Goal: Task Accomplishment & Management: Use online tool/utility

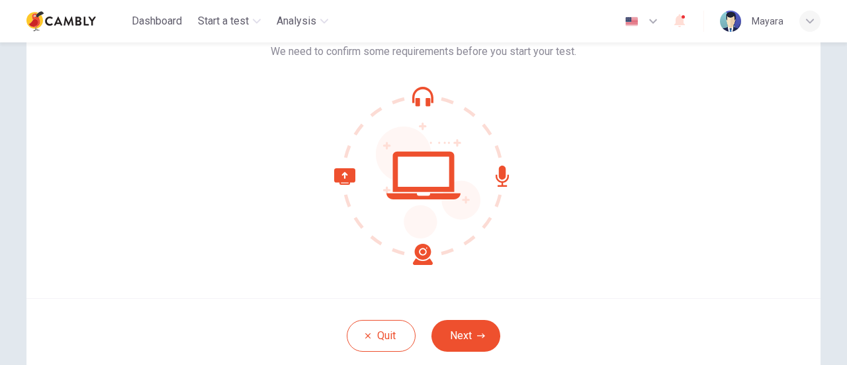
scroll to position [120, 0]
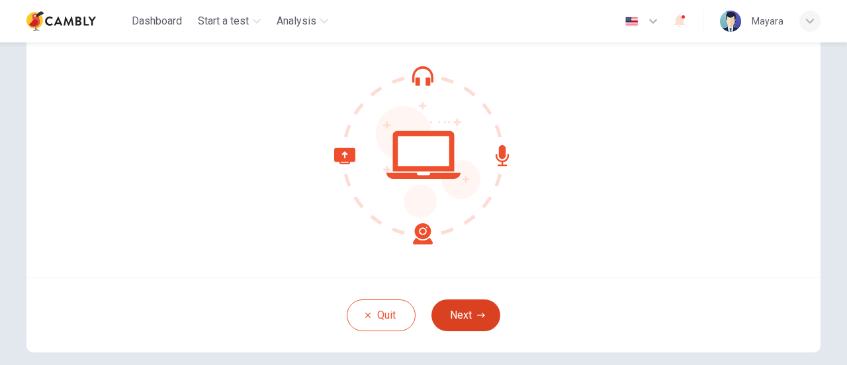
click at [464, 319] on button "Next" at bounding box center [465, 315] width 69 height 32
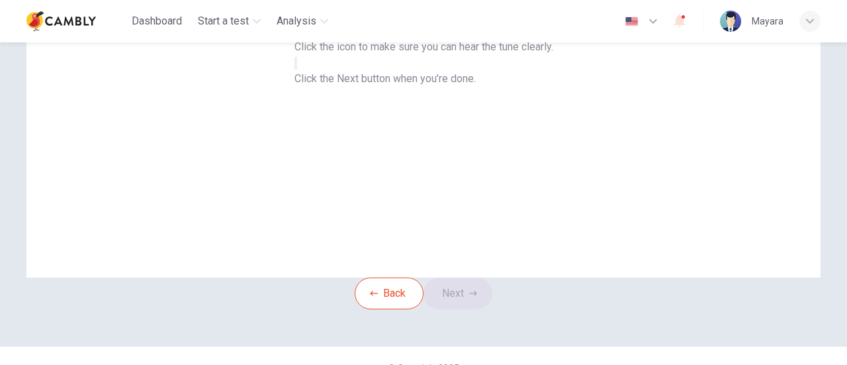
click at [297, 69] on button "button" at bounding box center [295, 63] width 3 height 13
click at [476, 309] on button "Next" at bounding box center [457, 293] width 69 height 32
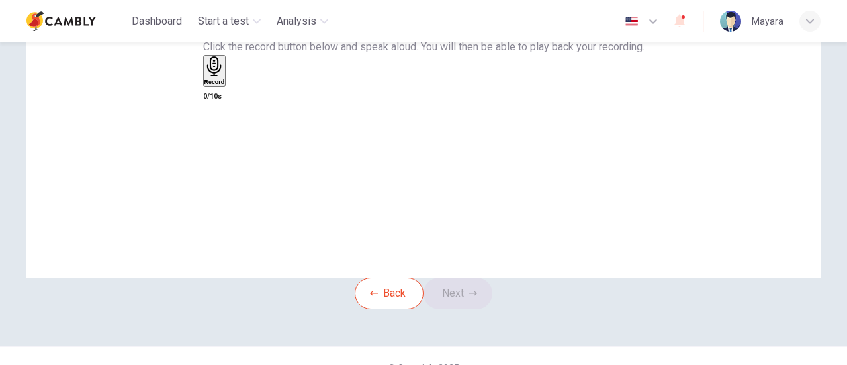
scroll to position [54, 0]
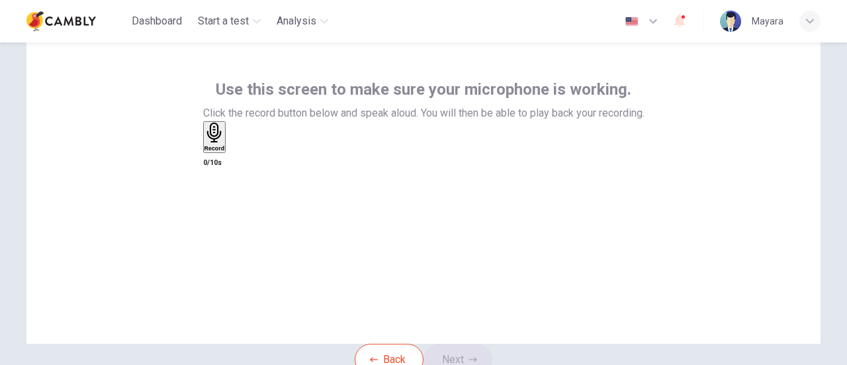
click at [225, 152] on div "Record" at bounding box center [214, 136] width 21 height 29
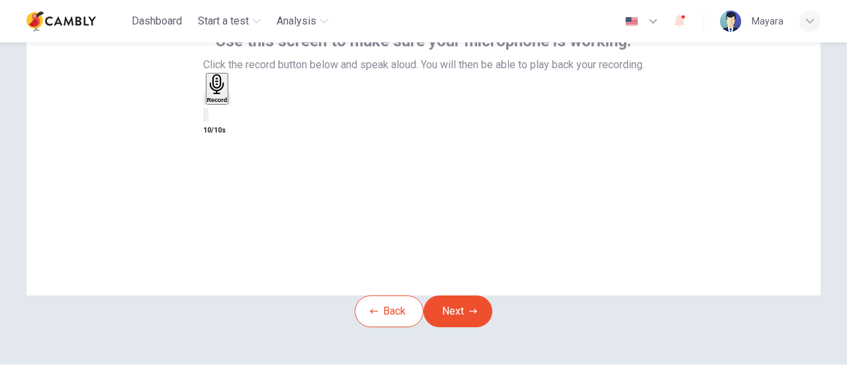
scroll to position [120, 0]
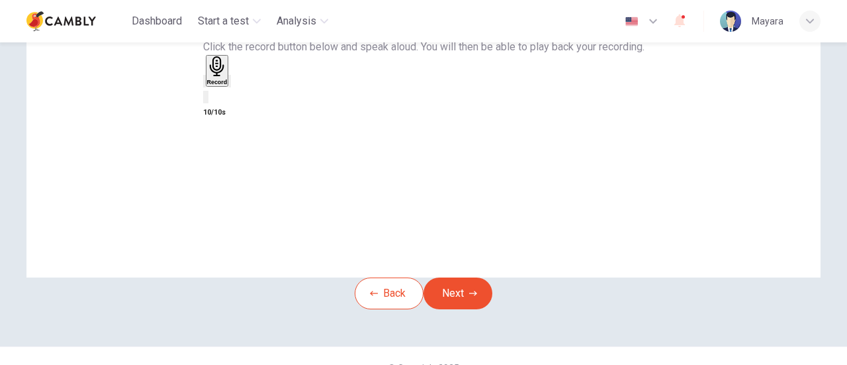
click at [230, 84] on icon "button" at bounding box center [230, 84] width 0 height 0
click at [472, 309] on button "Next" at bounding box center [457, 293] width 69 height 32
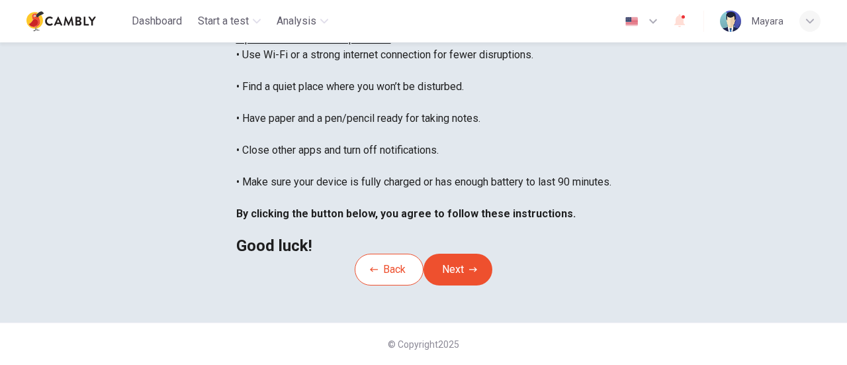
scroll to position [370, 0]
click at [483, 253] on button "Next" at bounding box center [457, 269] width 69 height 32
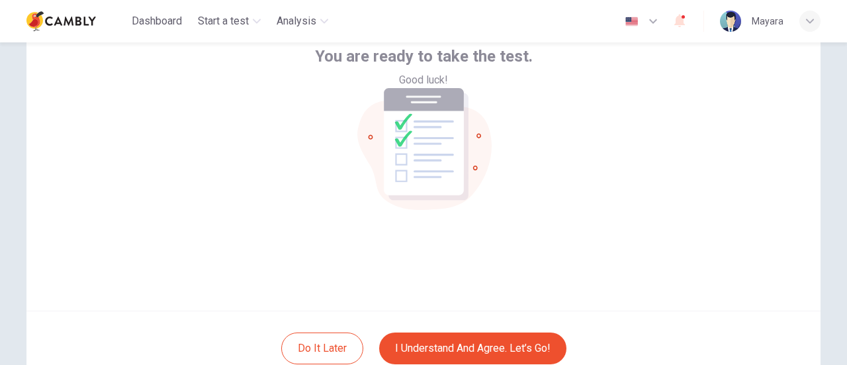
scroll to position [87, 0]
click at [652, 191] on div "You are ready to take the test. Good luck!" at bounding box center [423, 152] width 794 height 318
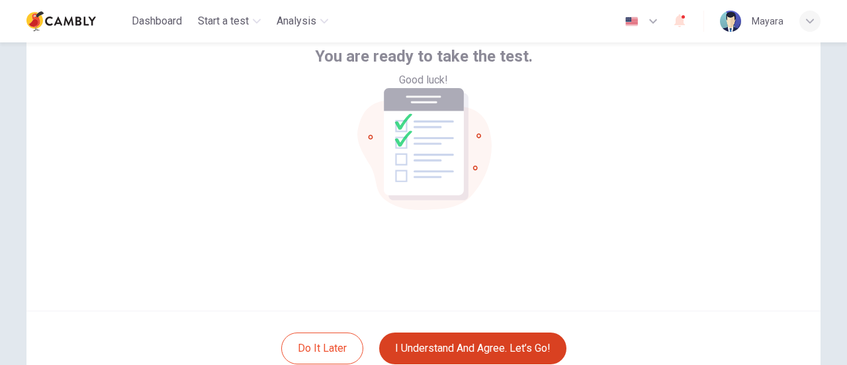
click at [509, 341] on button "I understand and agree. Let’s go!" at bounding box center [472, 348] width 187 height 32
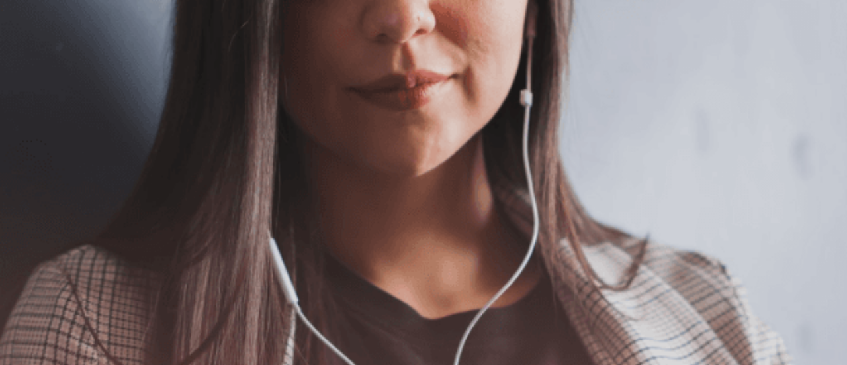
scroll to position [118, 0]
click at [783, 21] on button "Continue" at bounding box center [802, 41] width 38 height 50
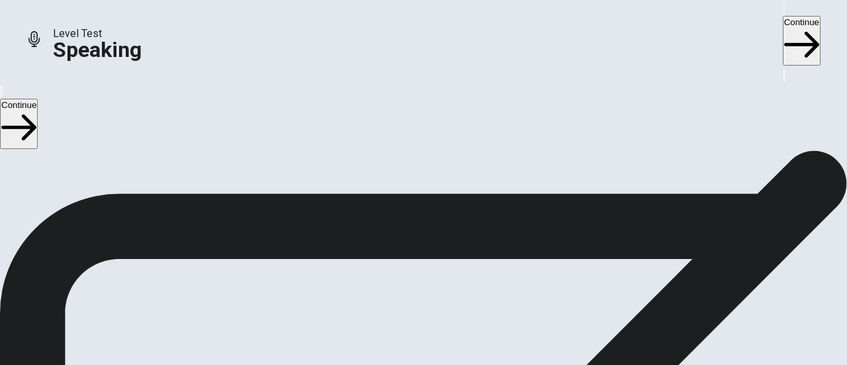
scroll to position [160, 0]
click at [439, 301] on icon at bounding box center [423, 324] width 34 height 47
click at [421, 265] on icon "Play Audio" at bounding box center [415, 273] width 13 height 16
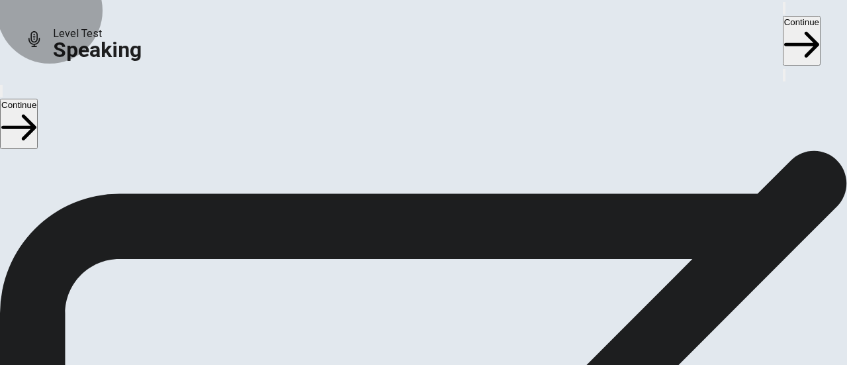
click at [783, 20] on button "Continue" at bounding box center [802, 41] width 38 height 50
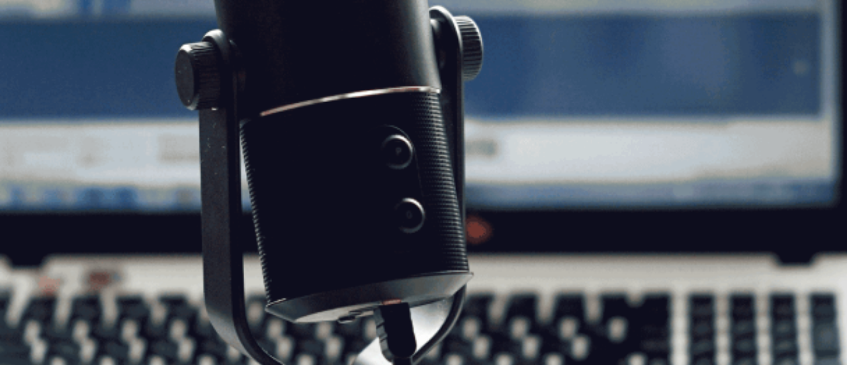
click at [353, 131] on span "The Speaking Test will start now. There are 3 questions in this section. Import…" at bounding box center [243, 69] width 486 height 124
drag, startPoint x: 353, startPoint y: 214, endPoint x: 664, endPoint y: 69, distance: 342.8
click at [664, 69] on div "CEFR Speaking Test The Speaking Test will start now. There are 3 questions in t…" at bounding box center [423, 61] width 847 height 143
click at [783, 21] on button "Continue" at bounding box center [802, 41] width 38 height 50
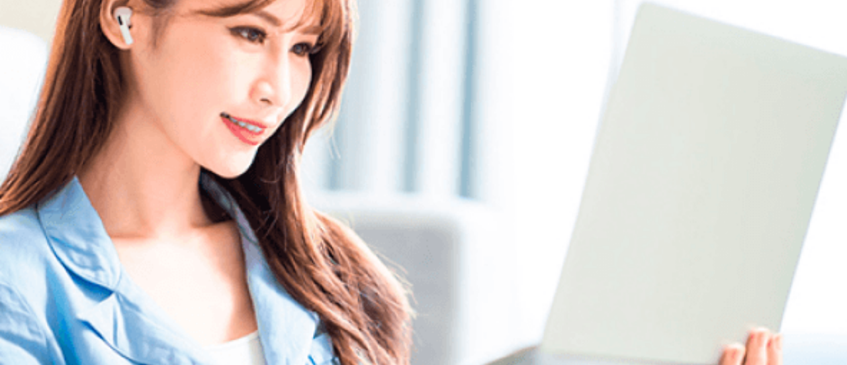
scroll to position [144, 0]
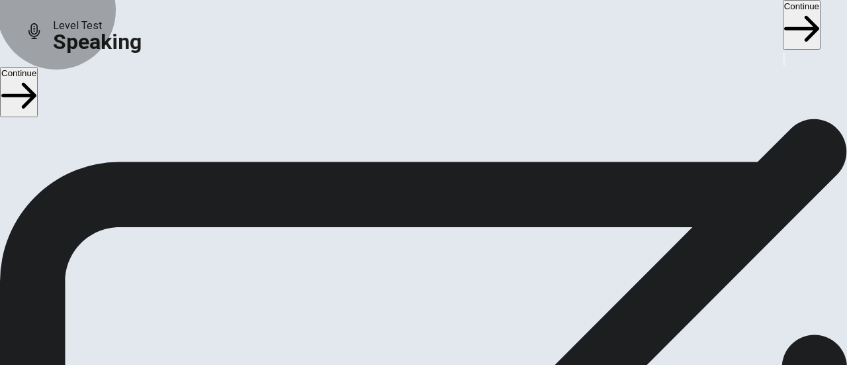
drag, startPoint x: 736, startPoint y: 19, endPoint x: 729, endPoint y: 19, distance: 6.6
click at [783, 19] on button "Continue" at bounding box center [802, 25] width 38 height 50
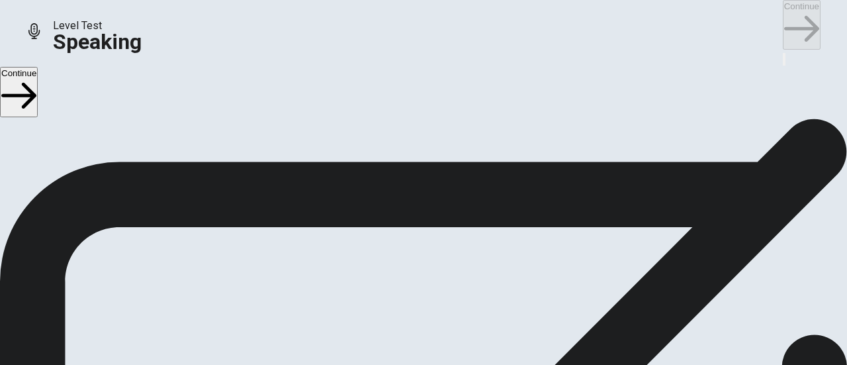
click at [783, 19] on div "Continue" at bounding box center [802, 25] width 38 height 51
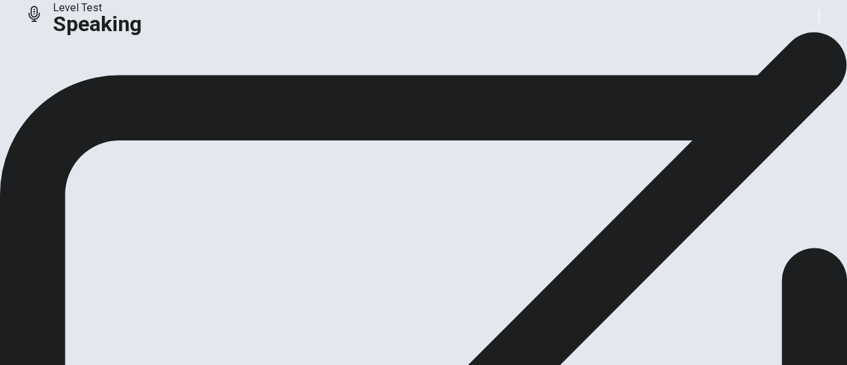
scroll to position [28, 0]
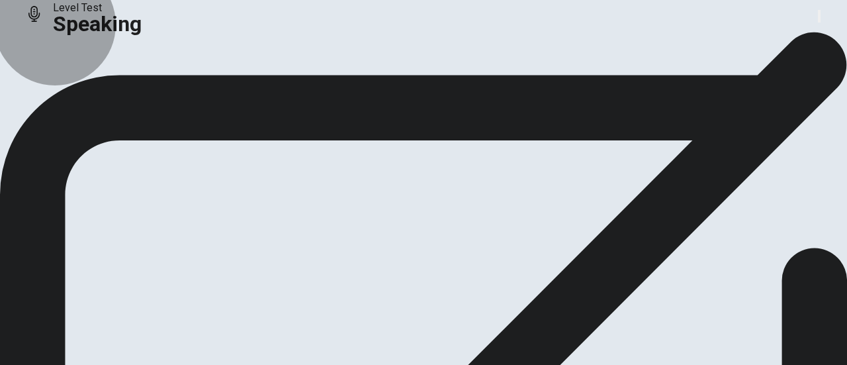
click at [105, 101] on button "Continue" at bounding box center [79, 92] width 54 height 18
